Goal: Information Seeking & Learning: Learn about a topic

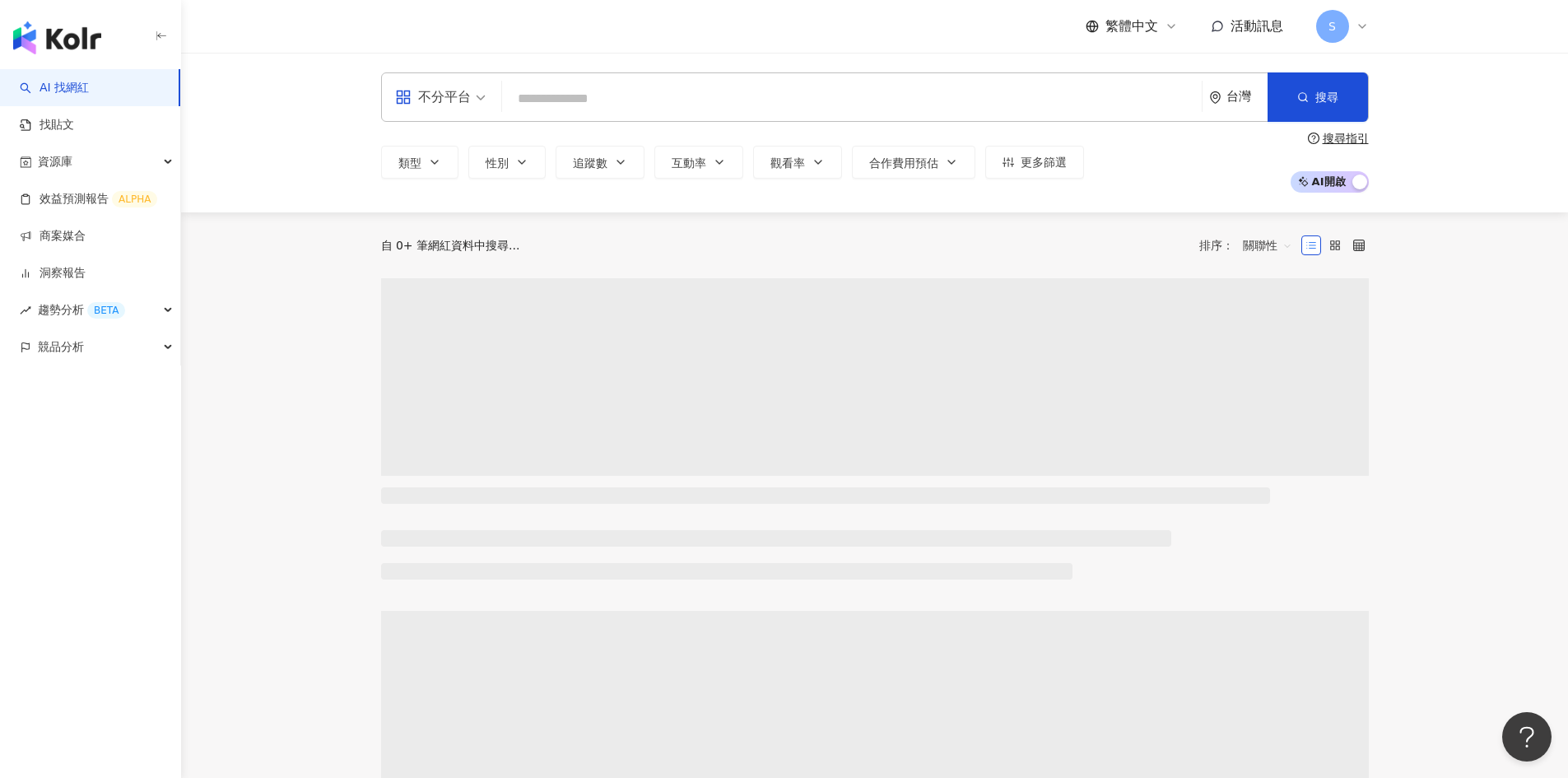
click at [646, 93] on input "search" at bounding box center [852, 99] width 687 height 31
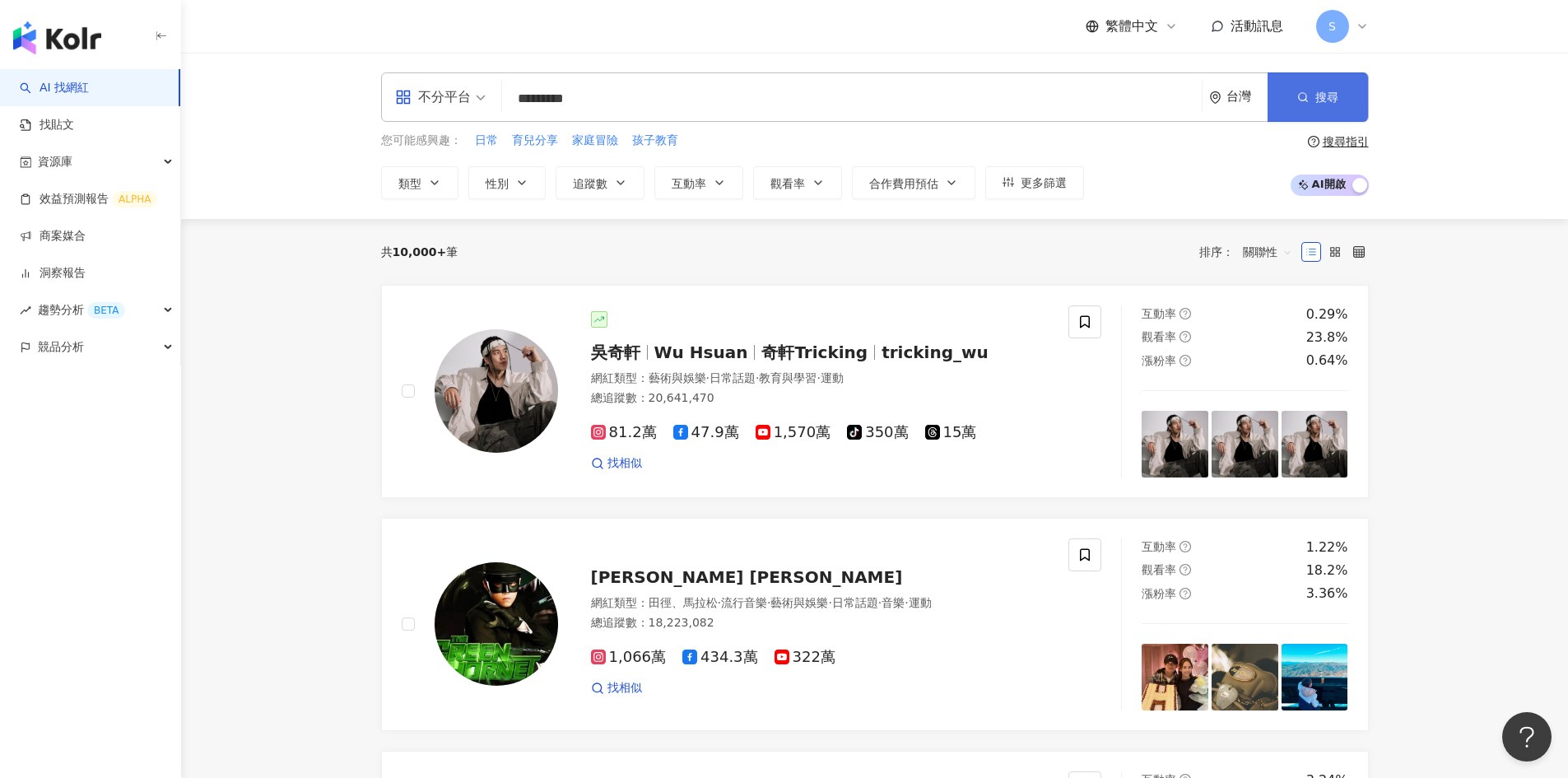
type input "*********"
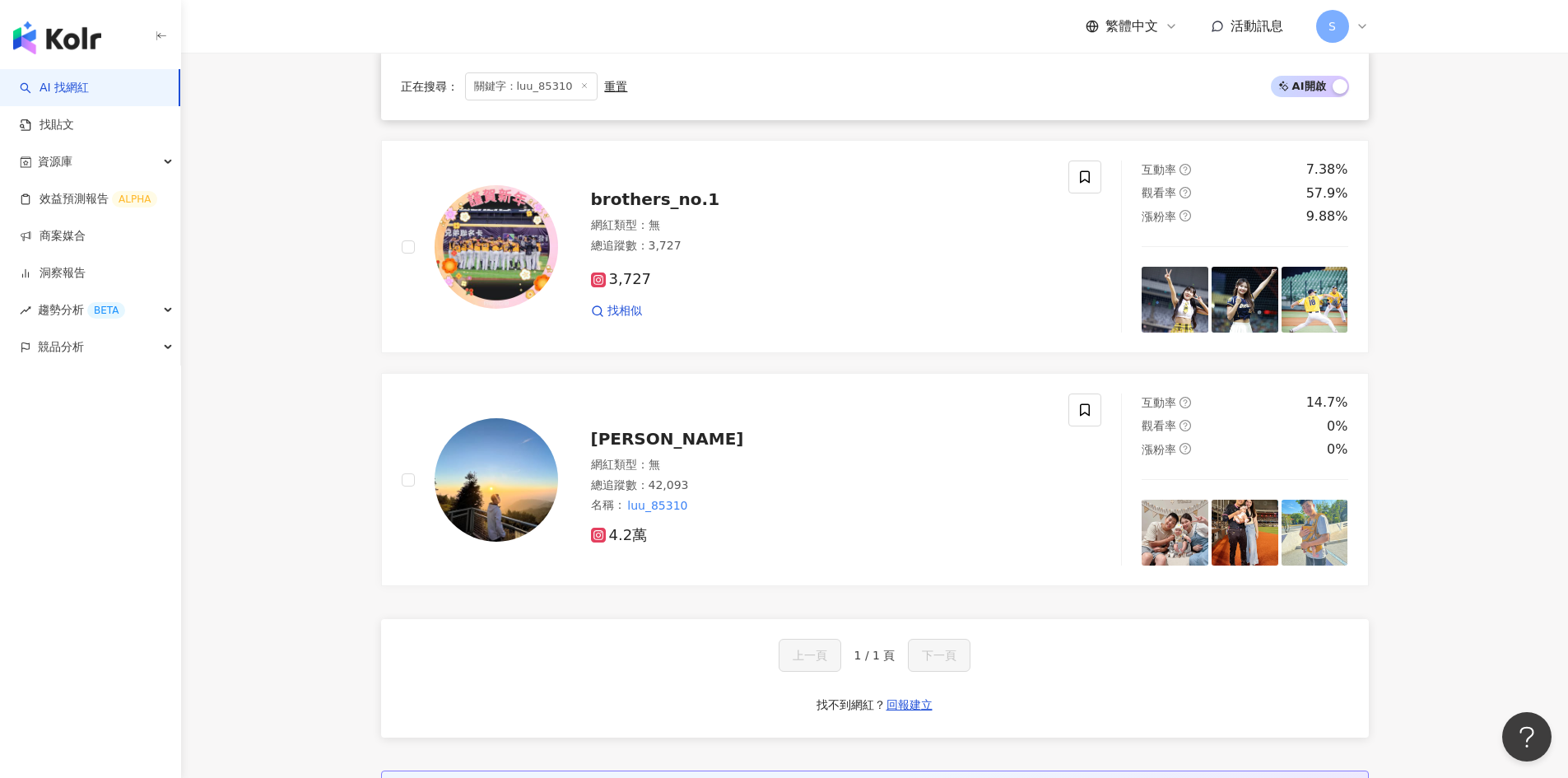
scroll to position [494, 0]
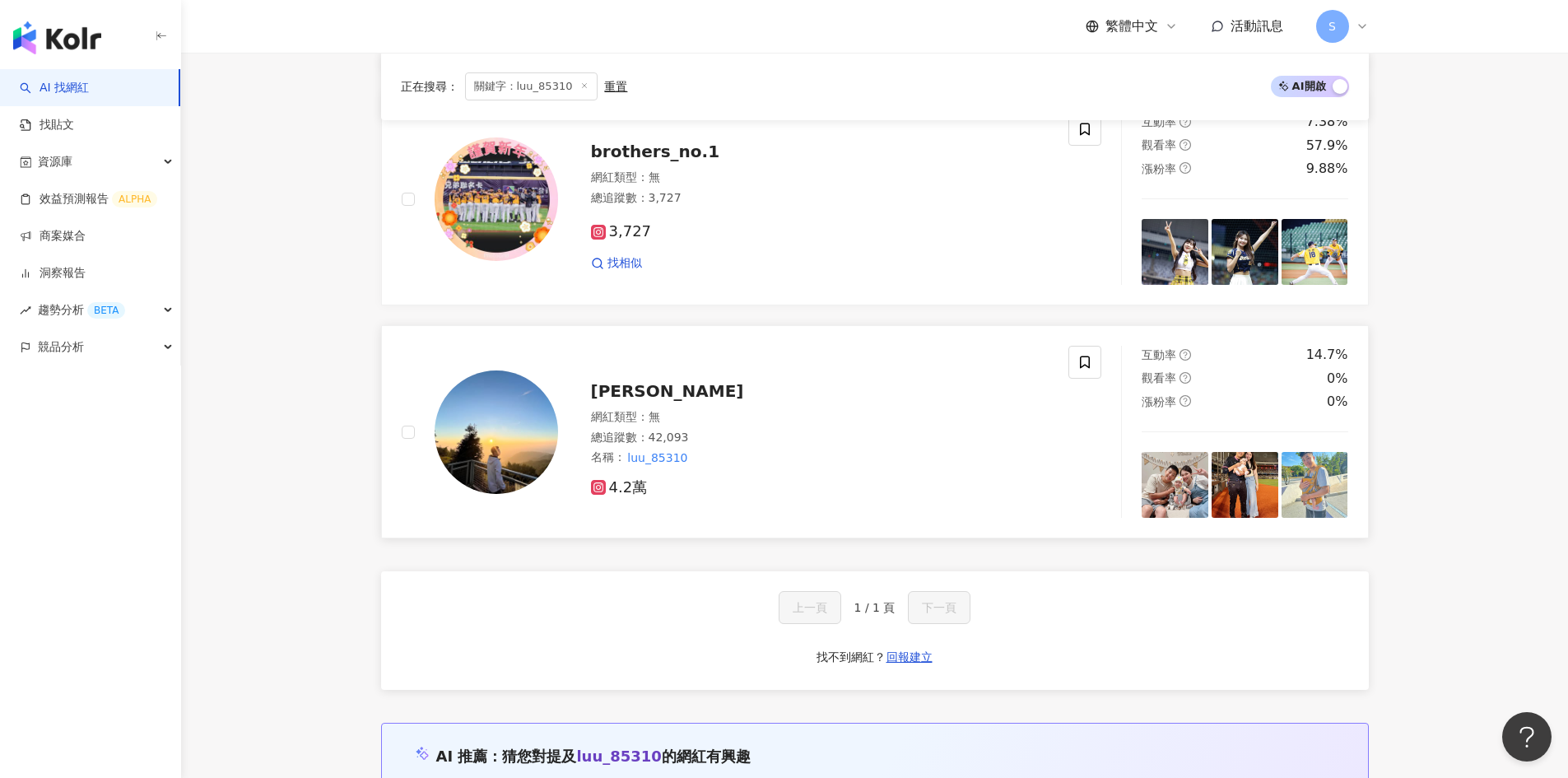
click at [648, 384] on div "[PERSON_NAME]" at bounding box center [820, 391] width 459 height 23
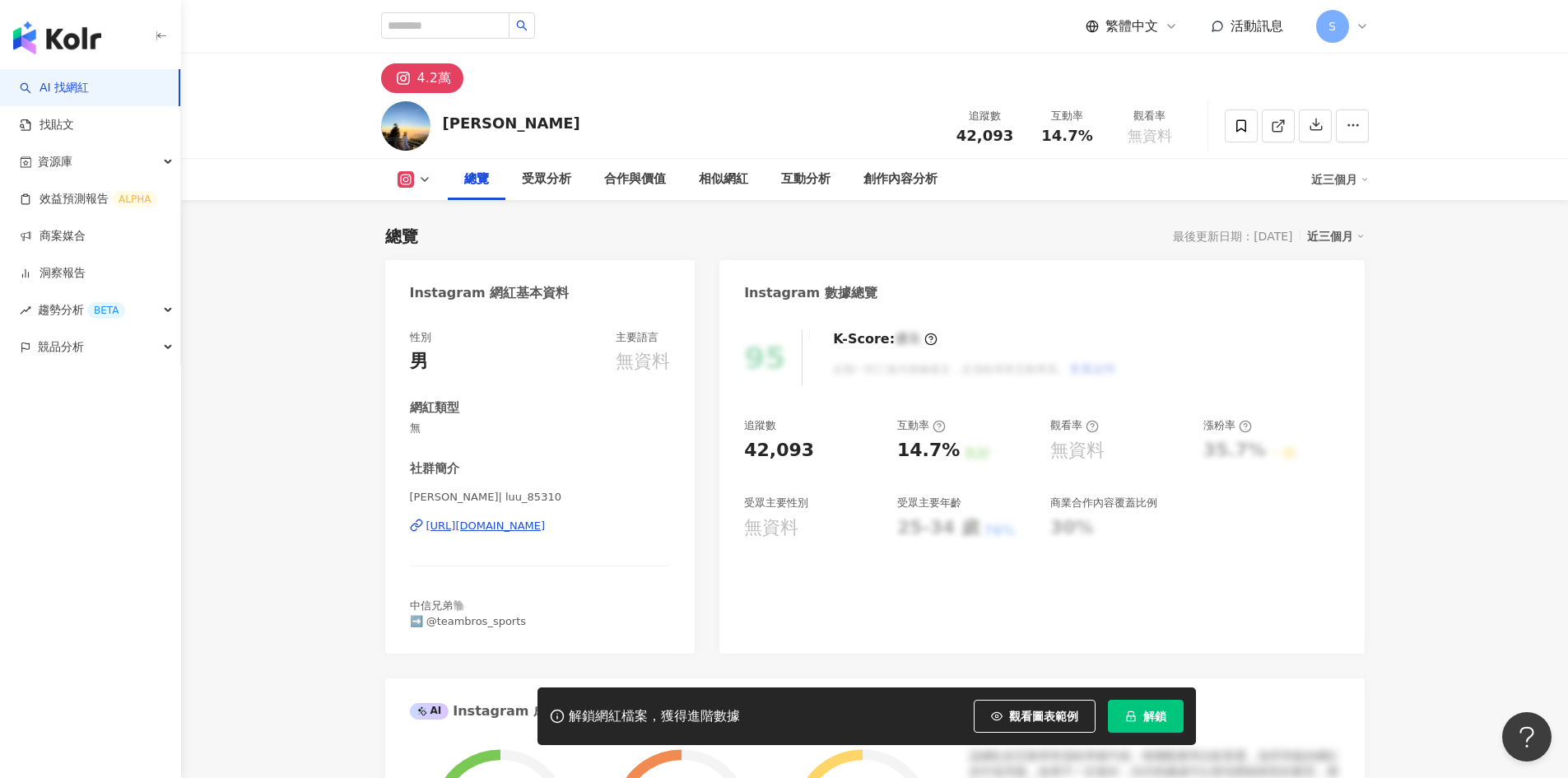
scroll to position [164, 0]
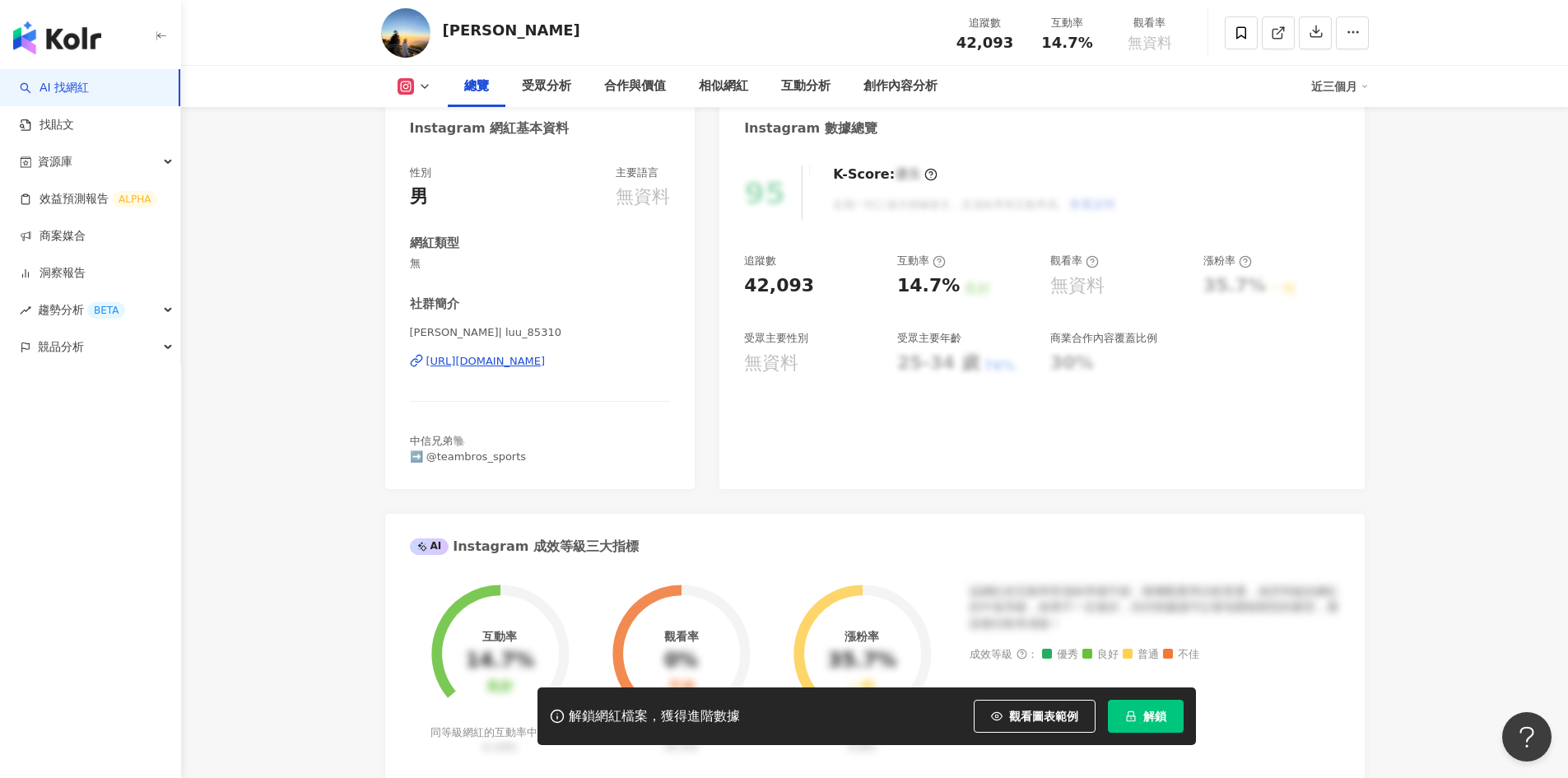
click at [1142, 719] on button "解鎖" at bounding box center [1145, 716] width 75 height 33
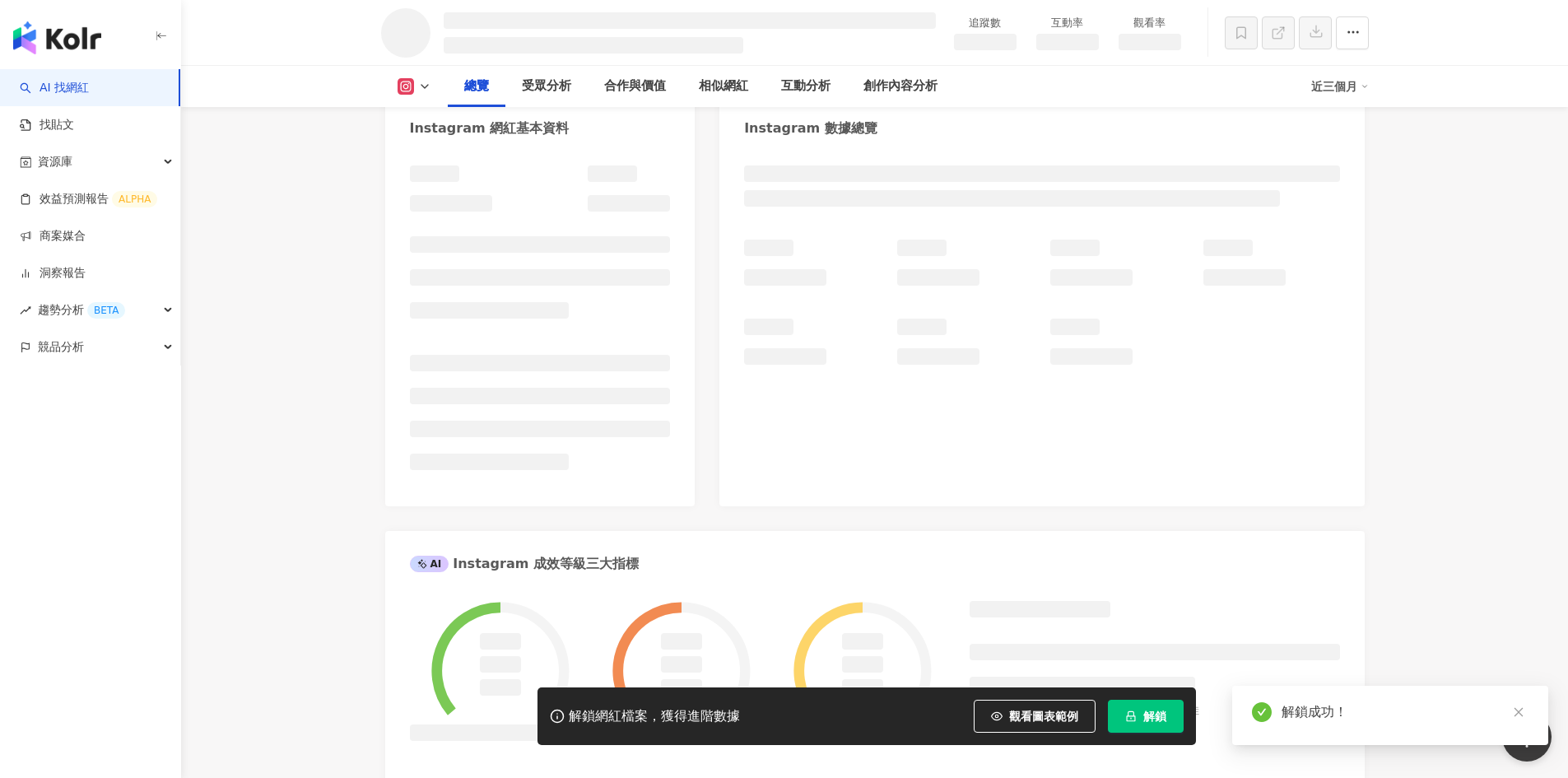
click at [1520, 713] on icon "close" at bounding box center [1518, 712] width 9 height 9
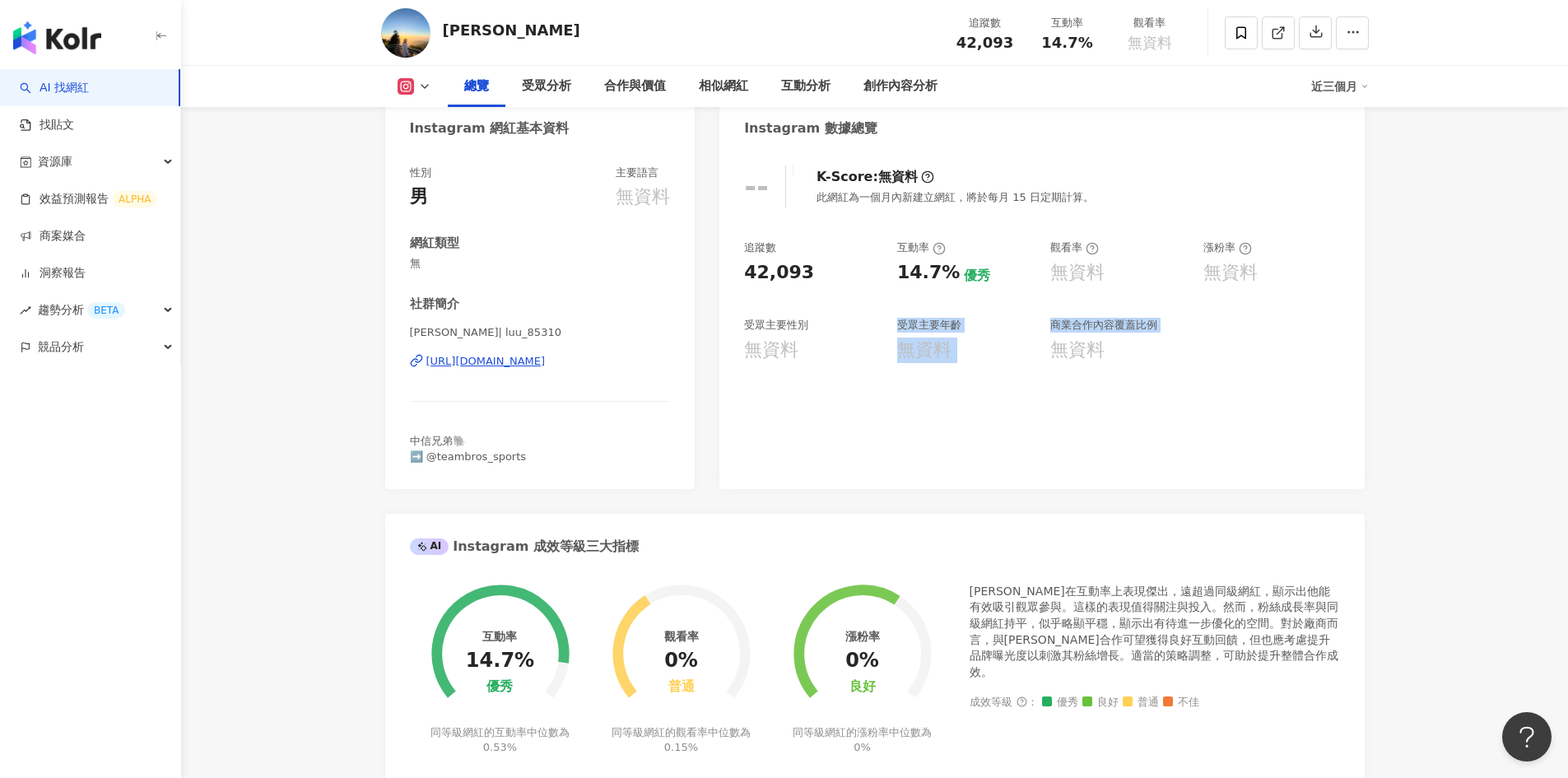
drag, startPoint x: 867, startPoint y: 372, endPoint x: 1044, endPoint y: 370, distance: 177.0
click at [1044, 370] on div "-- K-Score : 無資料 此網紅為一個月內新建立網紅，將於每月 15 日定期計算。 追蹤數 42,093 互動率 14.7% 優秀 觀看率 無資料 漲…" at bounding box center [1042, 319] width 645 height 341
click at [1232, 376] on div "-- K-Score : 無資料 此網紅為一個月內新建立網紅，將於每月 15 日定期計算。 追蹤數 42,093 互動率 14.7% 優秀 觀看率 無資料 漲…" at bounding box center [1042, 319] width 645 height 341
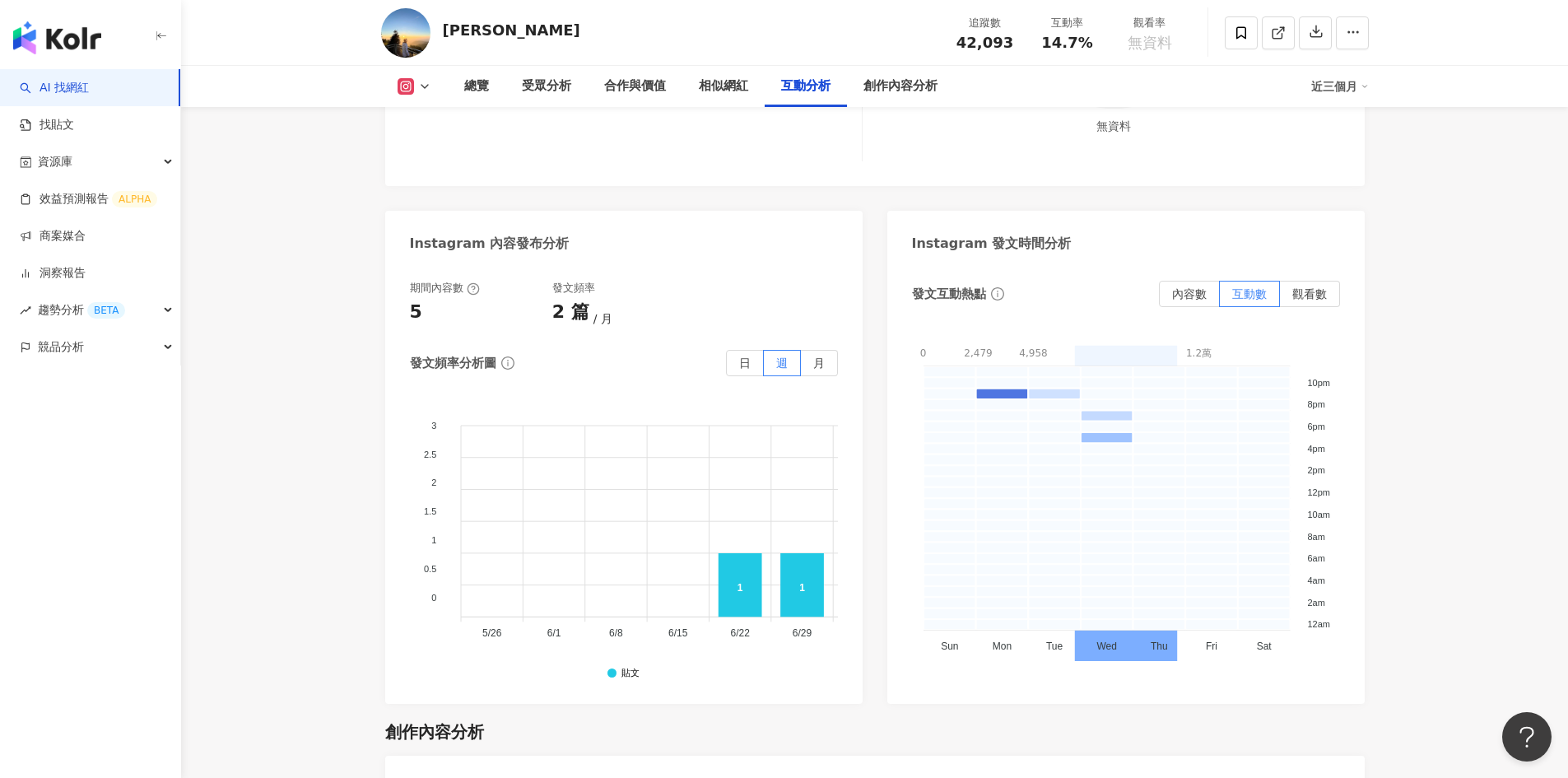
scroll to position [3624, 0]
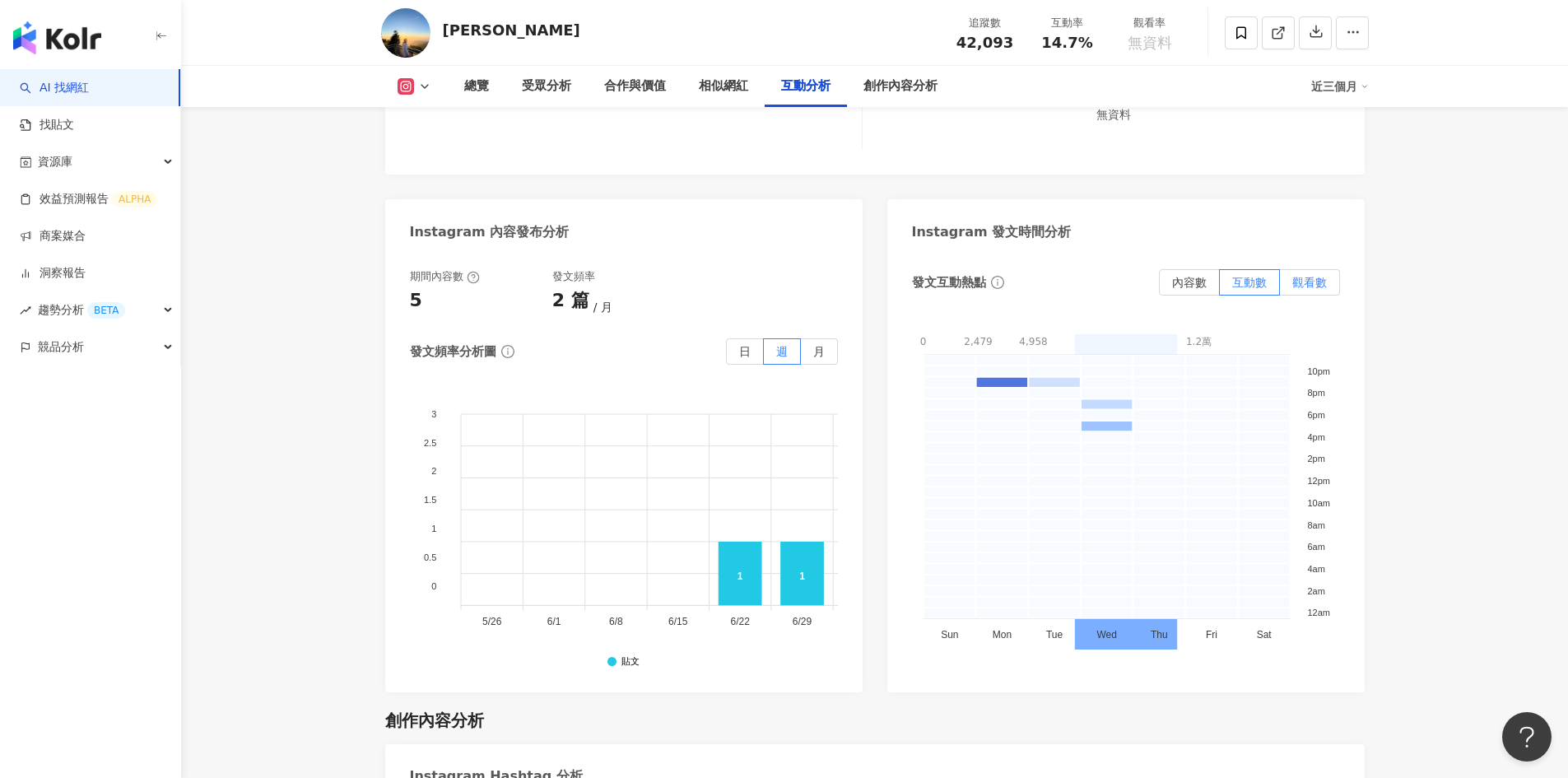
click at [1317, 288] on span "觀看數" at bounding box center [1309, 282] width 34 height 13
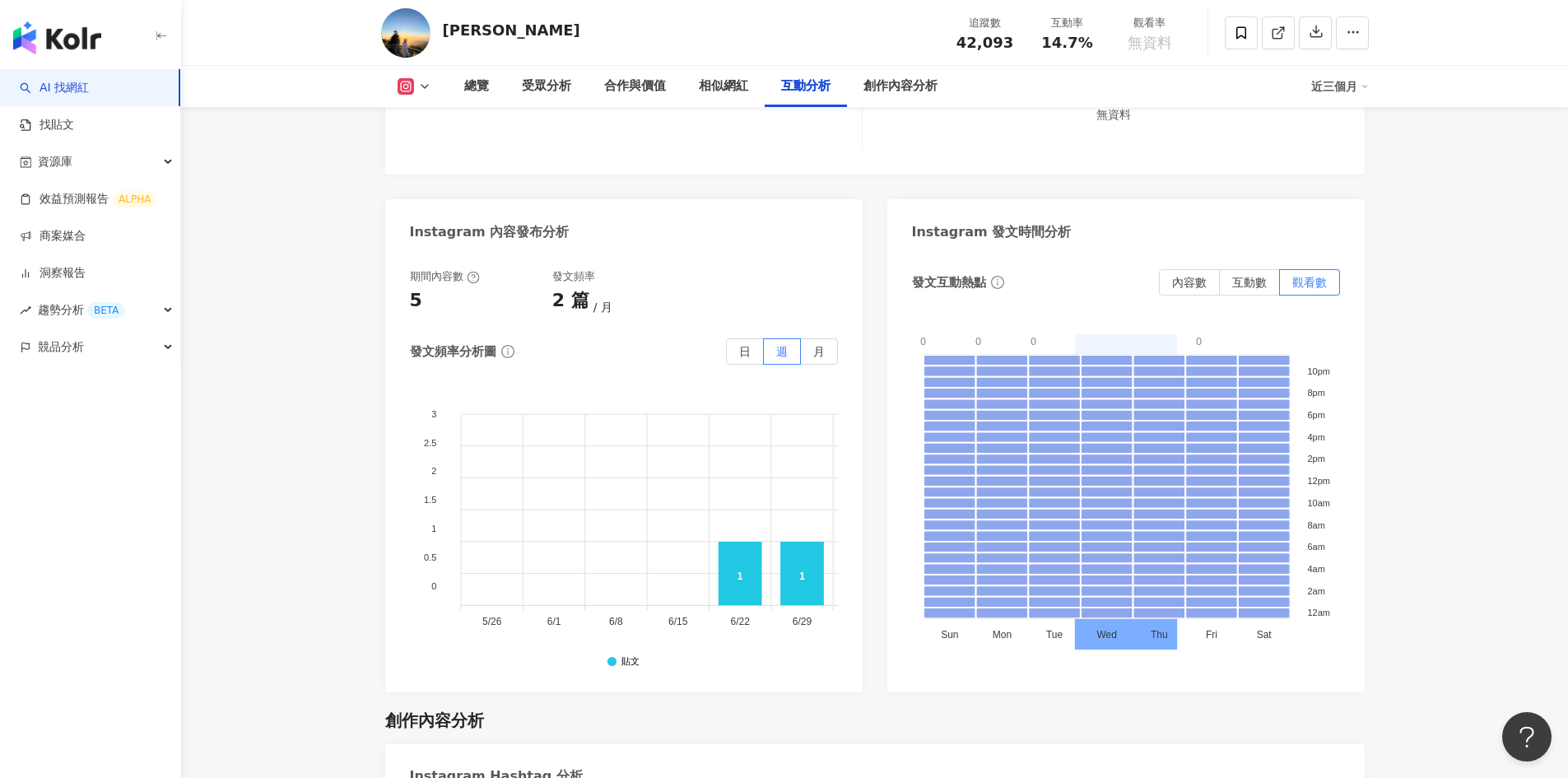
click at [1192, 287] on span "內容數" at bounding box center [1188, 282] width 34 height 13
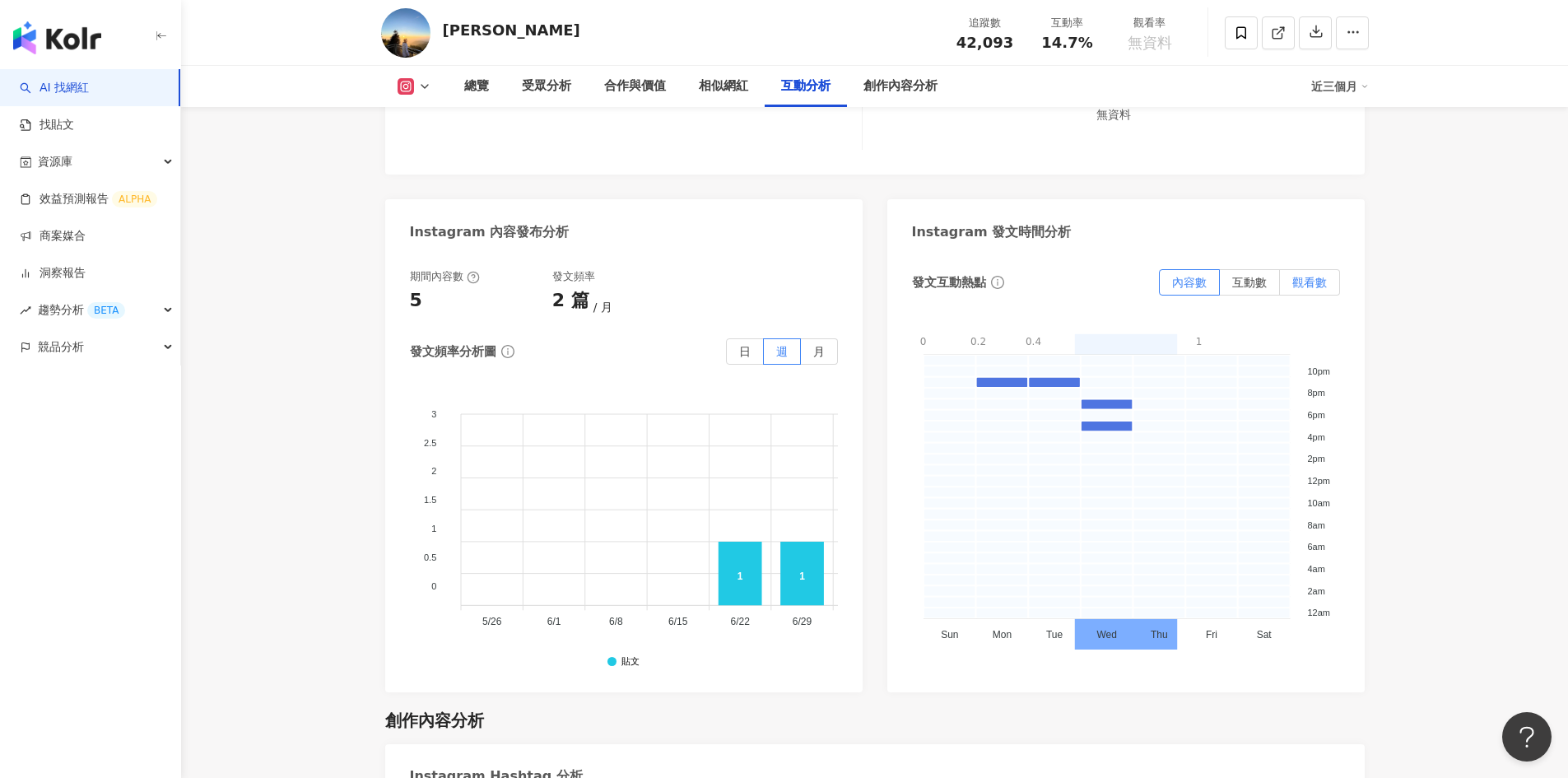
click at [1311, 289] on span "觀看數" at bounding box center [1309, 282] width 34 height 13
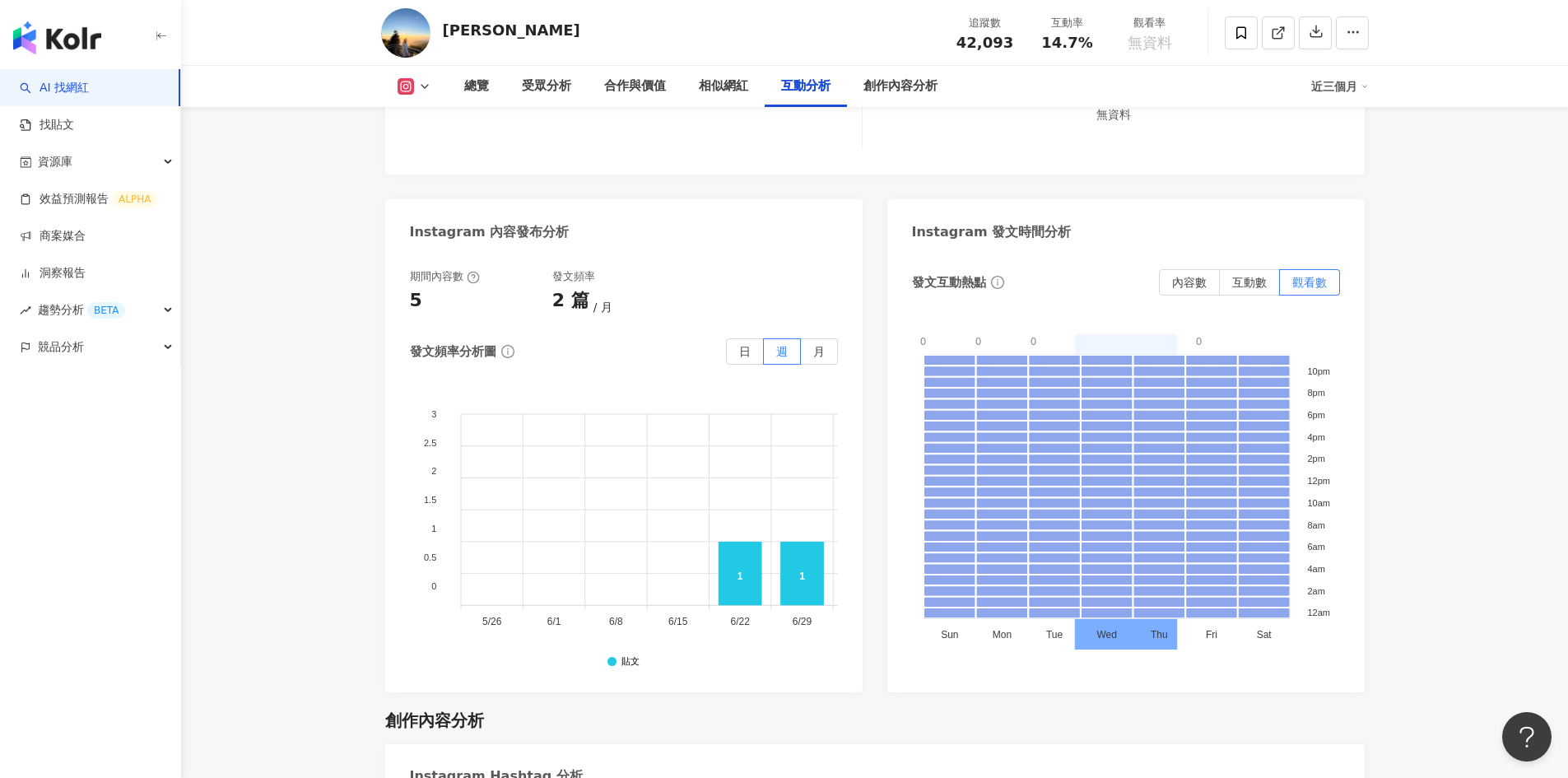
click at [1250, 293] on label "互動數" at bounding box center [1249, 282] width 60 height 26
